Goal: Information Seeking & Learning: Learn about a topic

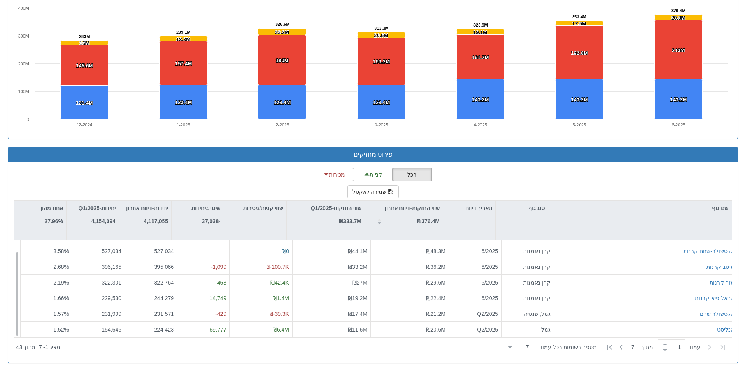
scroll to position [13, 0]
click at [512, 351] on div at bounding box center [511, 347] width 4 height 11
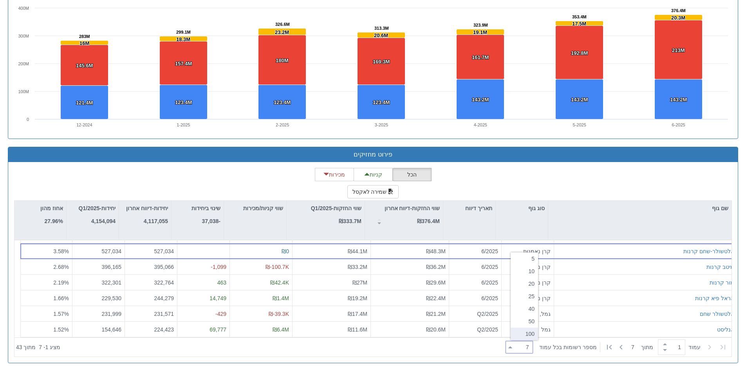
click at [529, 333] on div "100" at bounding box center [524, 334] width 27 height 13
type input "100"
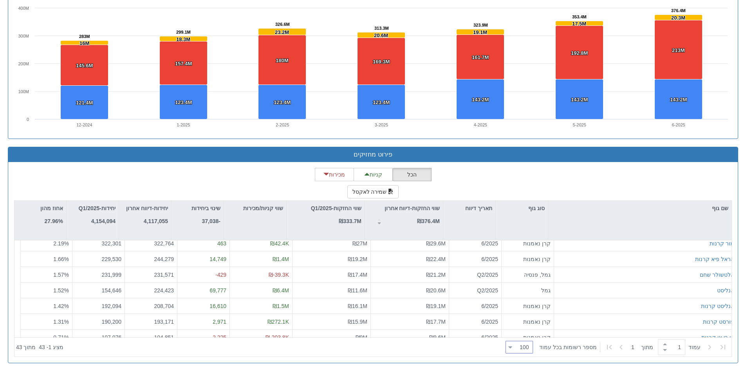
click at [199, 176] on div "הכל קניות מכירות שמירה לאקסל שם גוף סוג גוף תאריך דיווח שווי החזקות-דיווח אחרון…" at bounding box center [373, 262] width 718 height 189
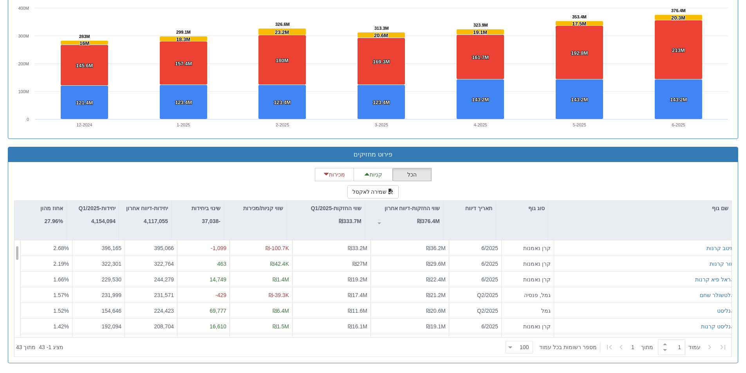
scroll to position [0, 0]
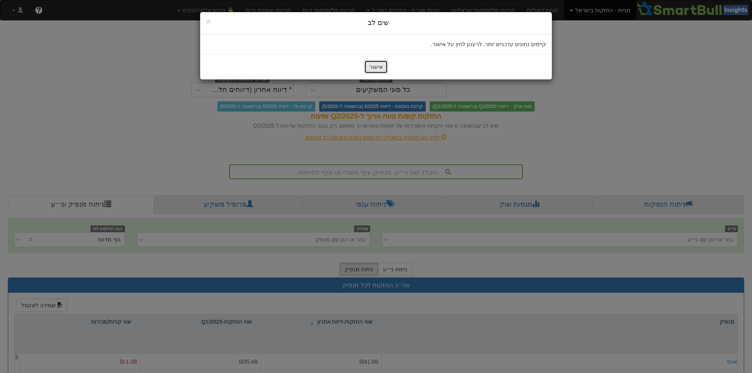
click at [379, 73] on button "אישור" at bounding box center [376, 66] width 24 height 13
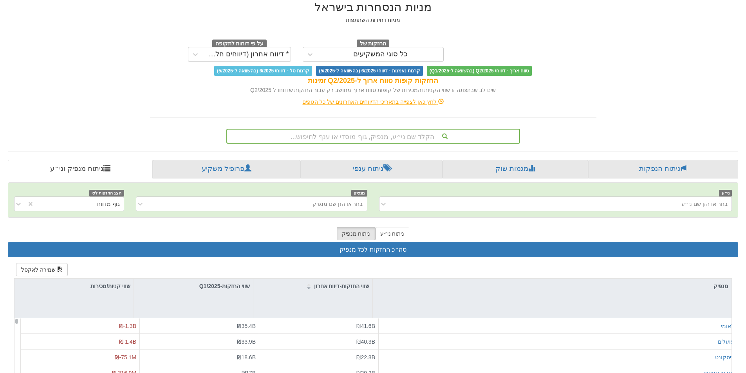
scroll to position [35, 0]
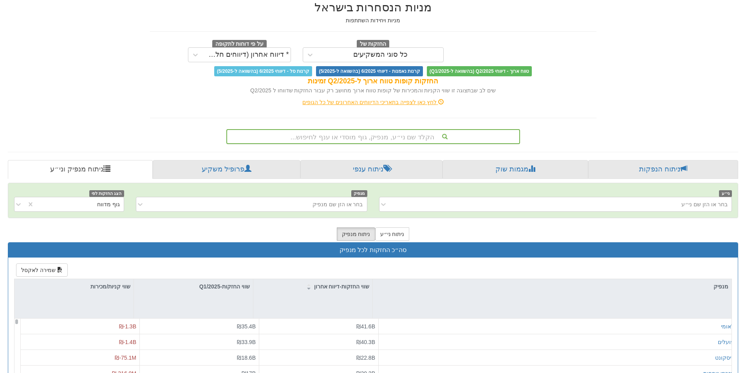
click at [337, 131] on div "הקלד שם ני״ע, מנפיק, גוף מוסדי או ענף לחיפוש..." at bounding box center [373, 136] width 292 height 13
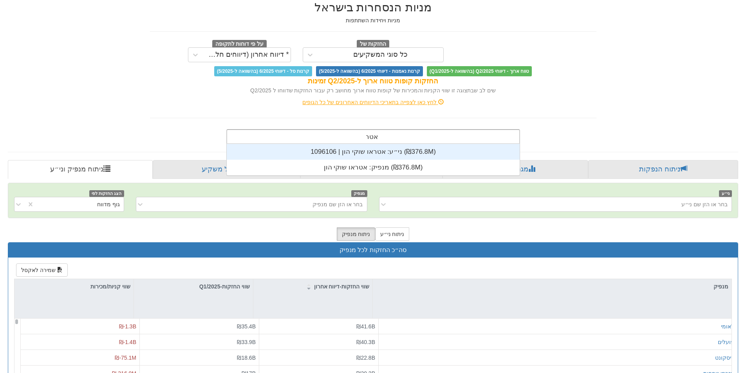
scroll to position [31, 0]
type input "אטראו"
click at [425, 153] on div "ני״ע: ‏אטראו שוקי הון | 1096106 ‎(₪376.8M)‎" at bounding box center [373, 152] width 293 height 16
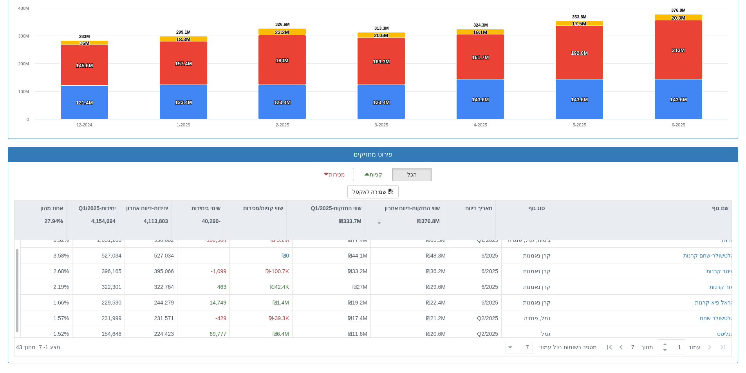
scroll to position [13, 0]
click at [512, 346] on div at bounding box center [511, 347] width 4 height 11
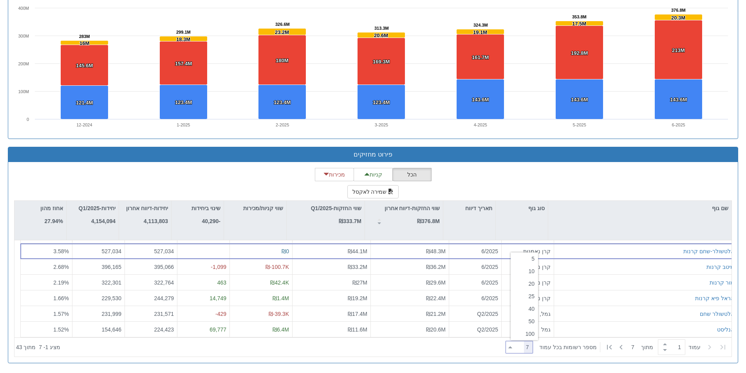
click at [534, 331] on div "100" at bounding box center [524, 334] width 27 height 13
type input "100"
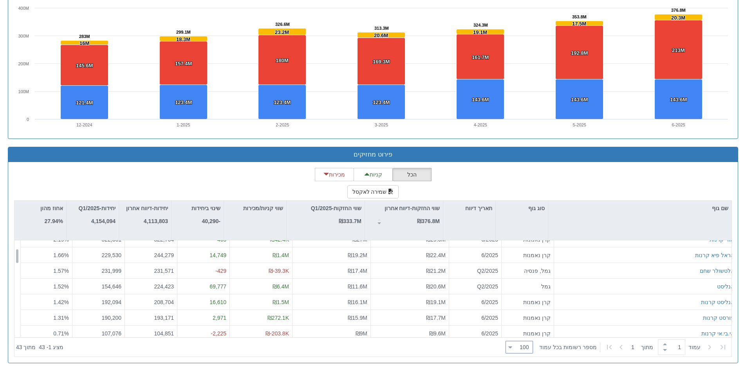
scroll to position [52, 0]
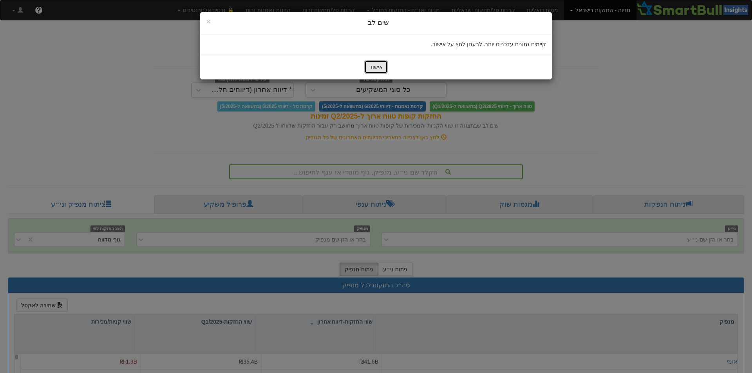
click at [372, 66] on button "אישור" at bounding box center [376, 66] width 24 height 13
click at [377, 66] on button "אישור" at bounding box center [376, 66] width 24 height 13
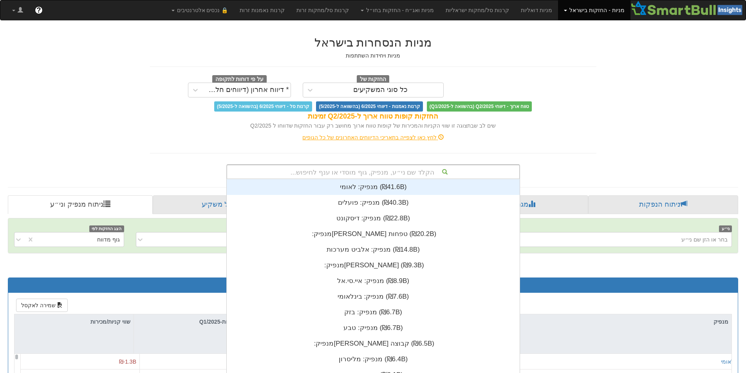
scroll to position [2, 0]
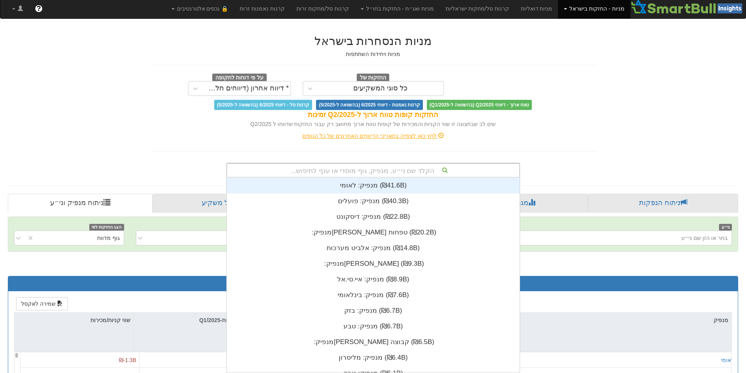
click at [349, 168] on div "הקלד שם ני״ע, מנפיק, גוף מוסדי או ענף לחיפוש..." at bounding box center [373, 170] width 292 height 13
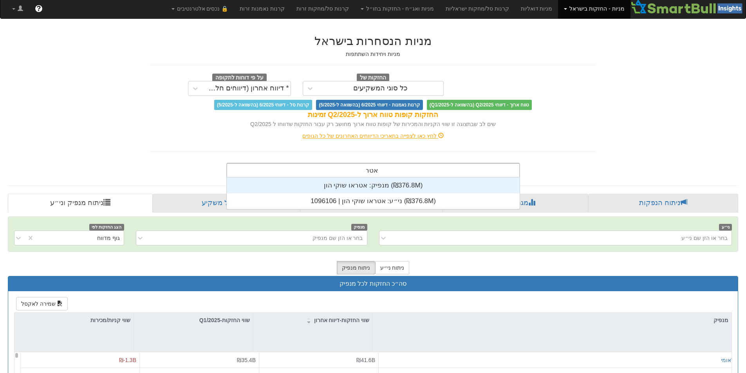
scroll to position [31, 0]
type input "אטראו"
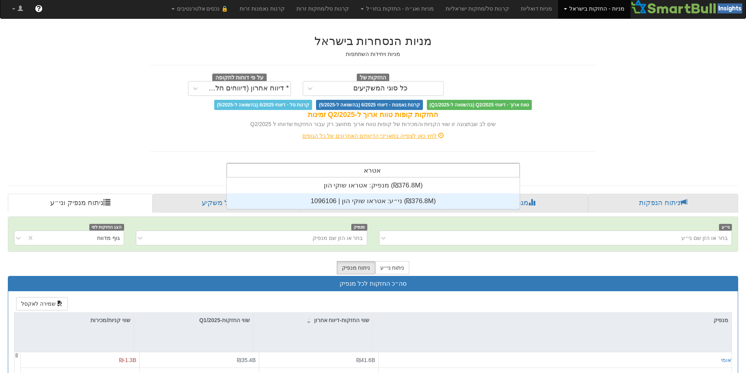
click at [373, 199] on div "ני״ע: ‏אטראו שוקי הון | 1096106 ‎(₪376.8M)‎" at bounding box center [373, 202] width 293 height 16
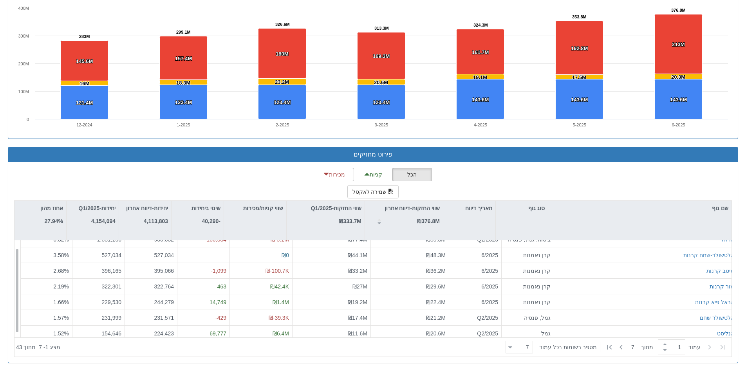
scroll to position [13, 0]
click at [512, 348] on div at bounding box center [511, 347] width 4 height 11
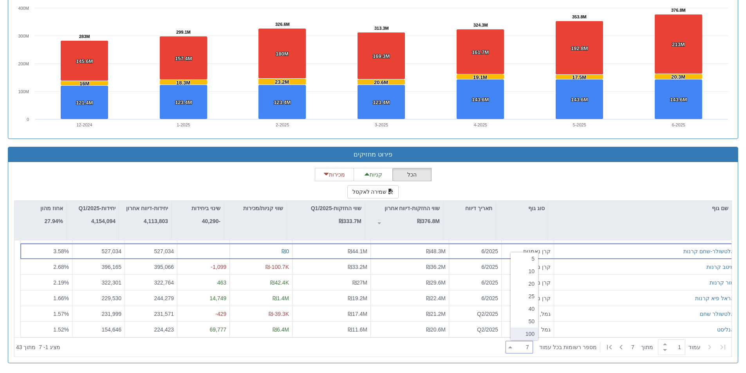
click at [534, 337] on div "100" at bounding box center [524, 334] width 27 height 13
type input "100"
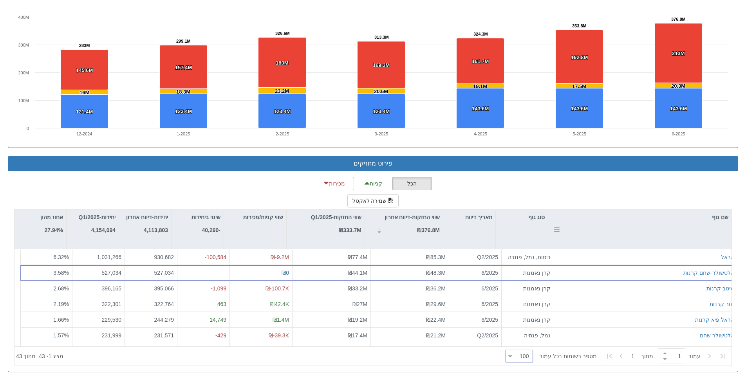
scroll to position [581, 0]
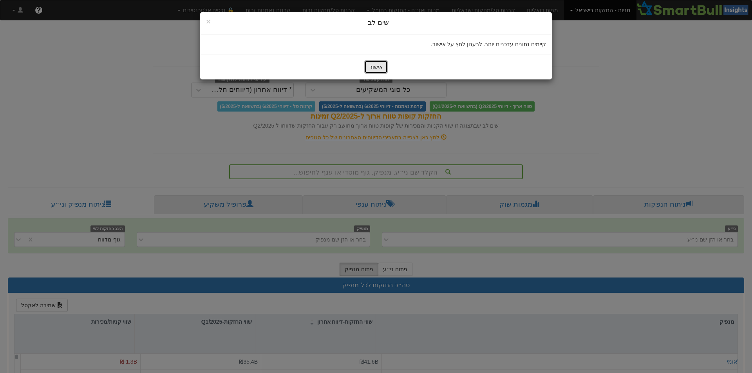
click at [380, 67] on button "אישור" at bounding box center [376, 66] width 24 height 13
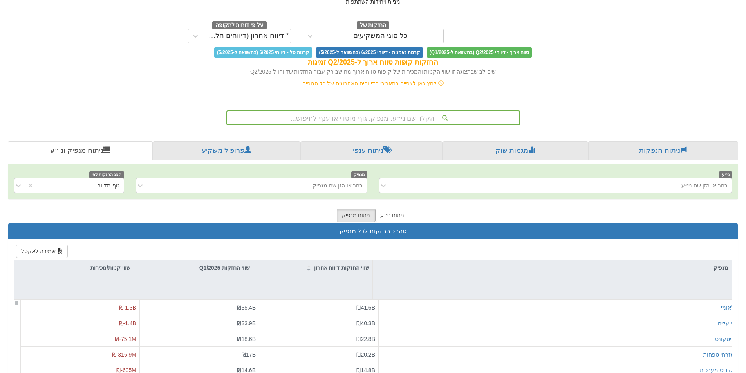
scroll to position [78, 0]
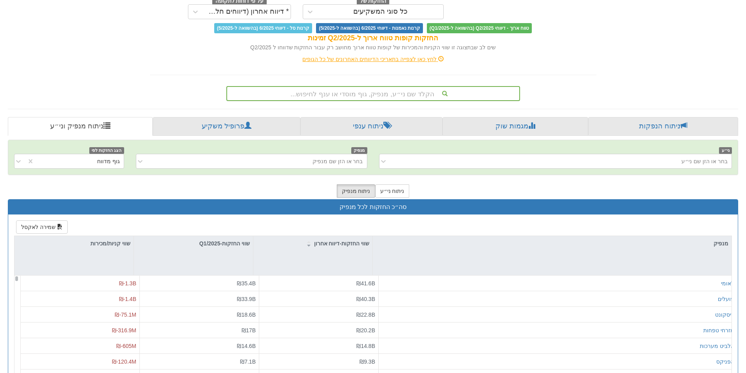
click at [294, 97] on div "הקלד שם ני״ע, מנפיק, גוף מוסדי או ענף לחיפוש..." at bounding box center [373, 93] width 292 height 13
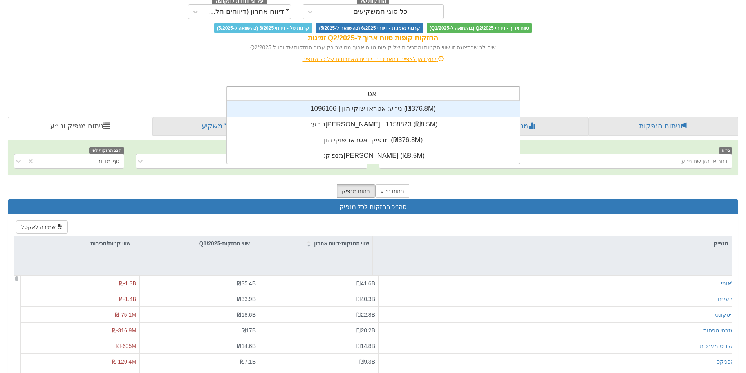
scroll to position [31, 0]
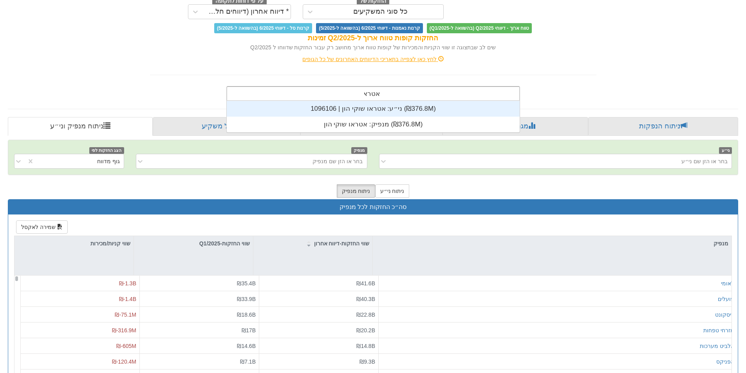
type input "אטראו"
click at [342, 106] on div "ני״ע: ‏אטראו שוקי הון | 1096106 ‎(₪376.8M)‎" at bounding box center [373, 109] width 293 height 16
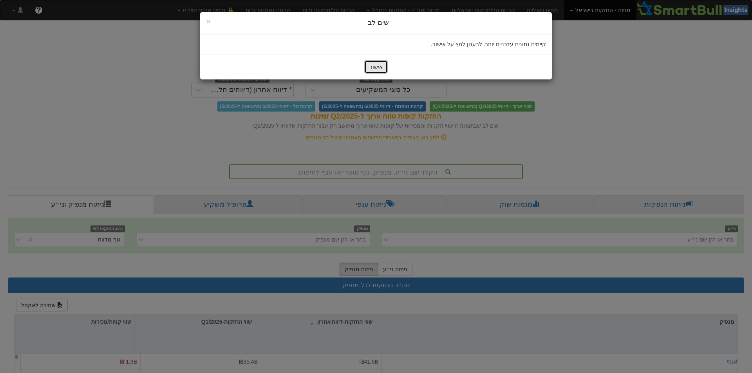
click at [385, 67] on button "אישור" at bounding box center [376, 66] width 24 height 13
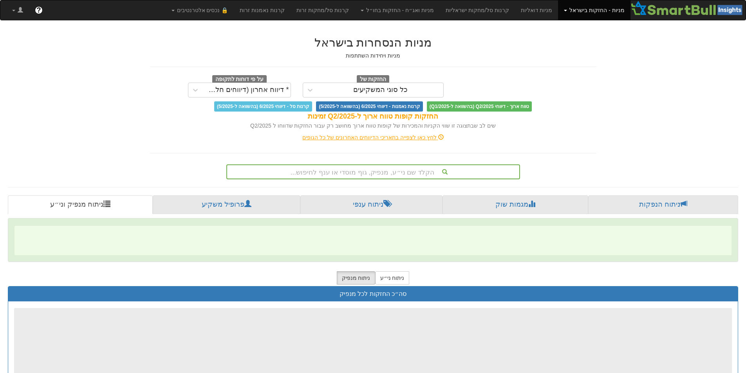
click at [375, 170] on div "הקלד שם ני״ע, מנפיק, גוף מוסדי או ענף לחיפוש..." at bounding box center [373, 171] width 292 height 13
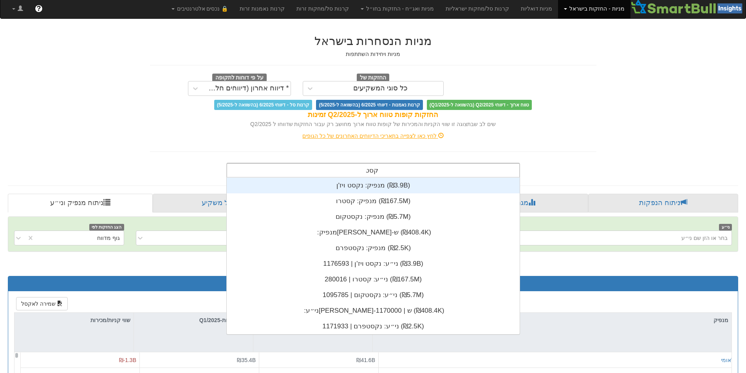
scroll to position [31, 0]
type input "קסטרו"
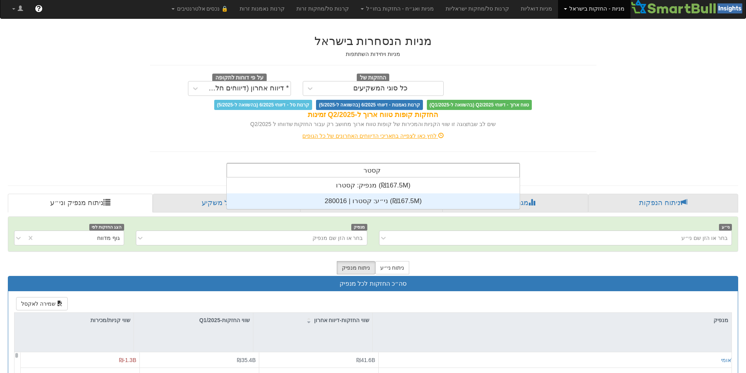
click at [397, 203] on div "ני״ע: ‏קסטרו | 280016 ‎(₪167.5M)‎" at bounding box center [373, 202] width 293 height 16
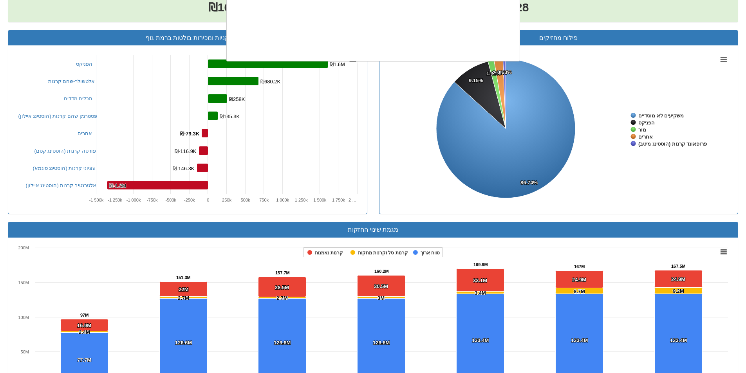
scroll to position [195, 0]
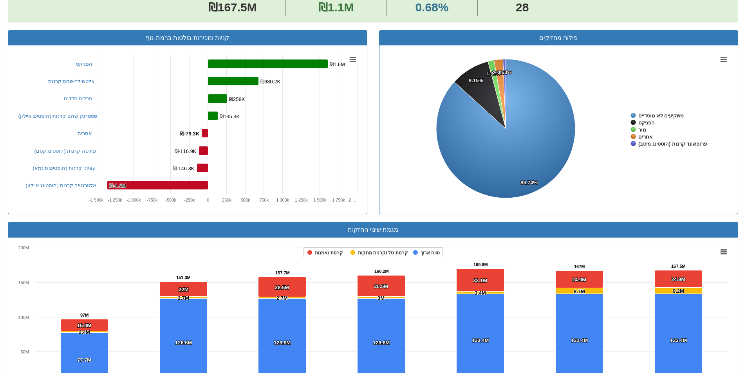
click at [424, 199] on rect at bounding box center [559, 129] width 347 height 157
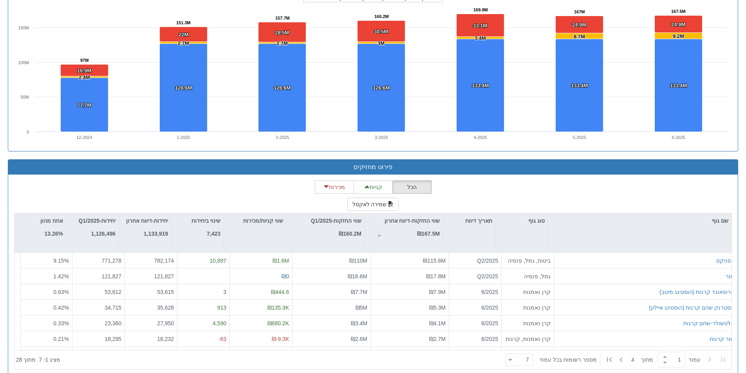
scroll to position [581, 0]
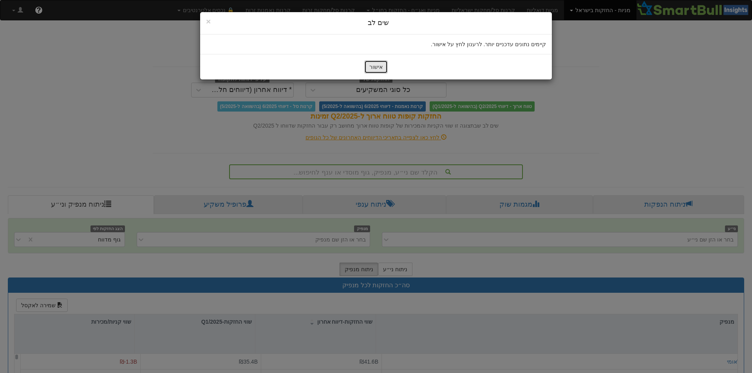
click at [375, 67] on button "אישור" at bounding box center [376, 66] width 24 height 13
